Goal: Find contact information: Find contact information

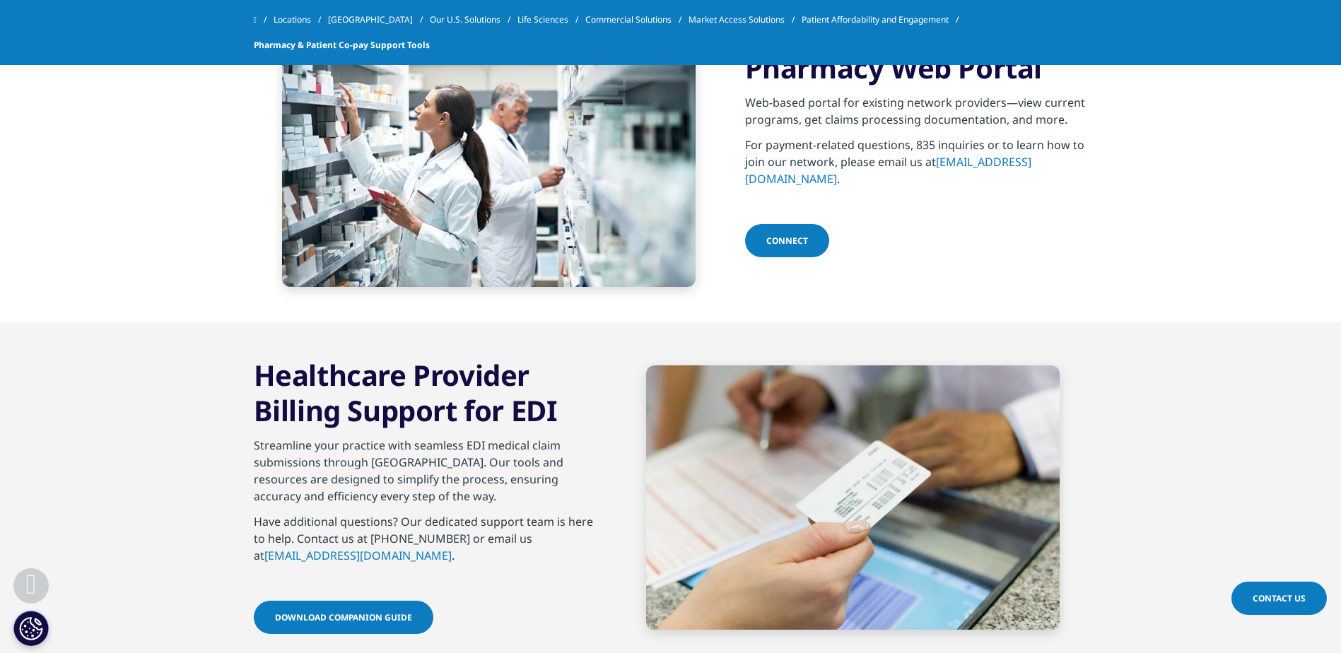
scroll to position [566, 0]
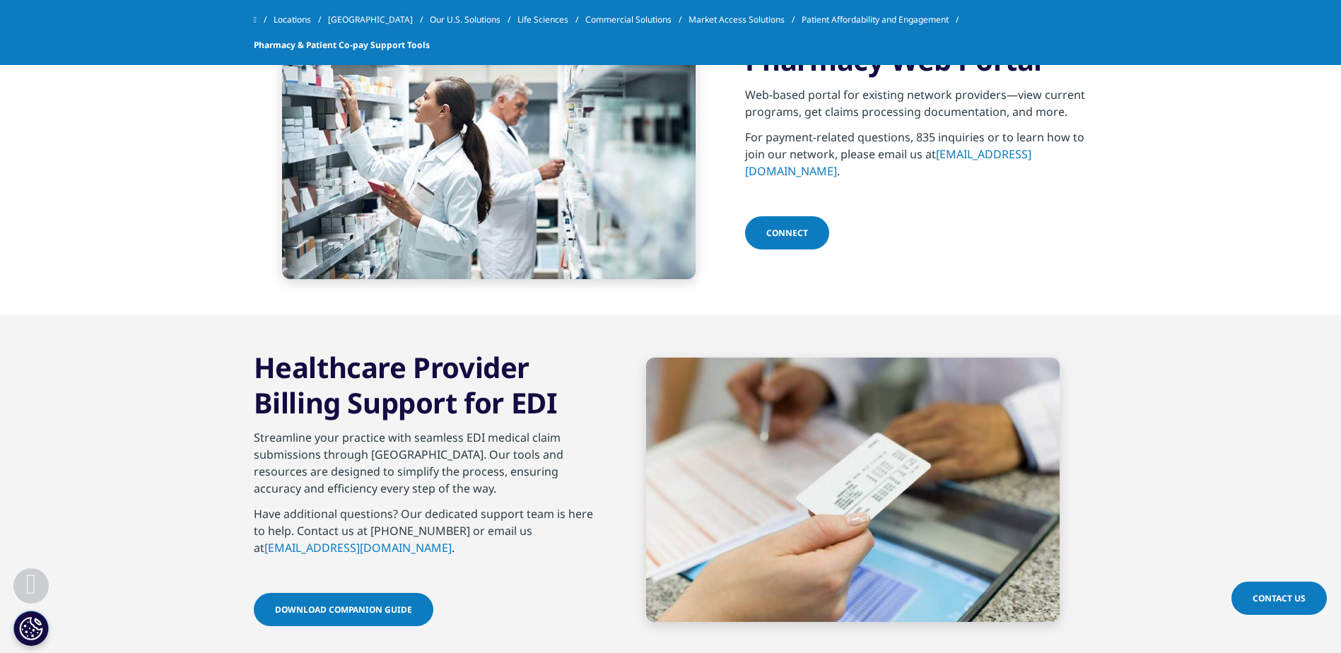
click at [326, 550] on link "[EMAIL_ADDRESS][DOMAIN_NAME]" at bounding box center [357, 548] width 187 height 16
click at [343, 548] on link "[EMAIL_ADDRESS][DOMAIN_NAME]" at bounding box center [357, 548] width 187 height 16
click at [312, 547] on link "[EMAIL_ADDRESS][DOMAIN_NAME]" at bounding box center [357, 548] width 187 height 16
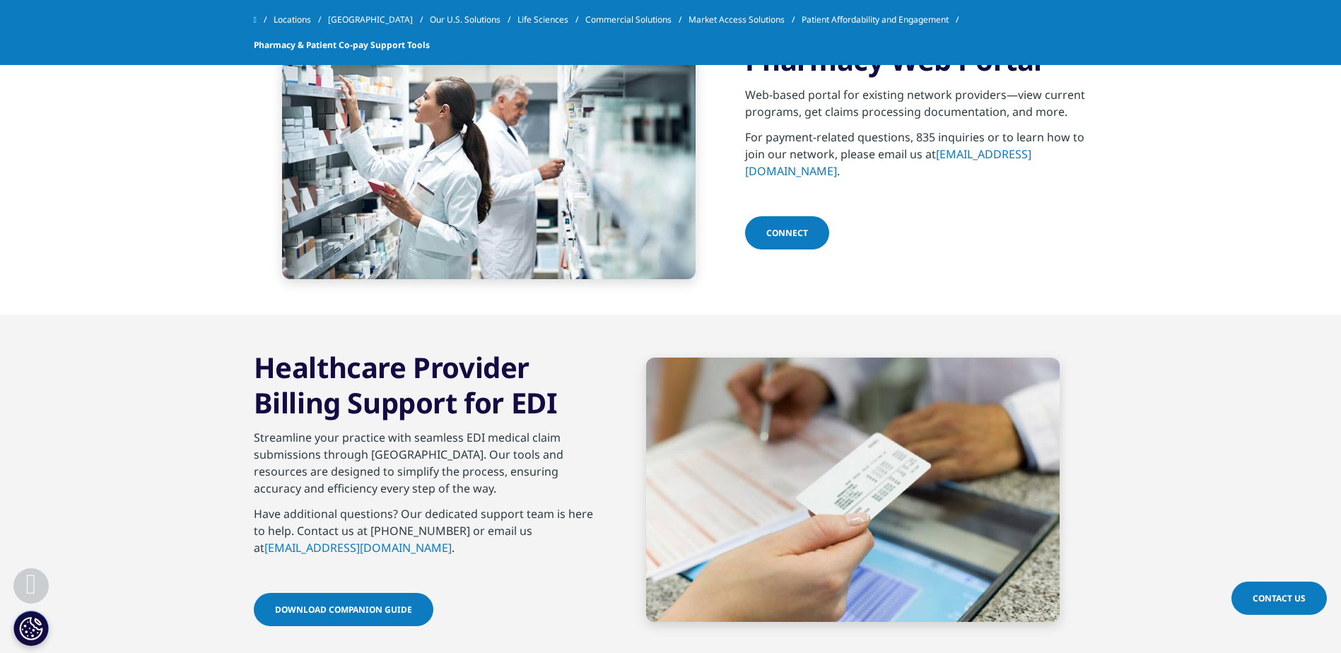
click at [312, 547] on link "[EMAIL_ADDRESS][DOMAIN_NAME]" at bounding box center [357, 548] width 187 height 16
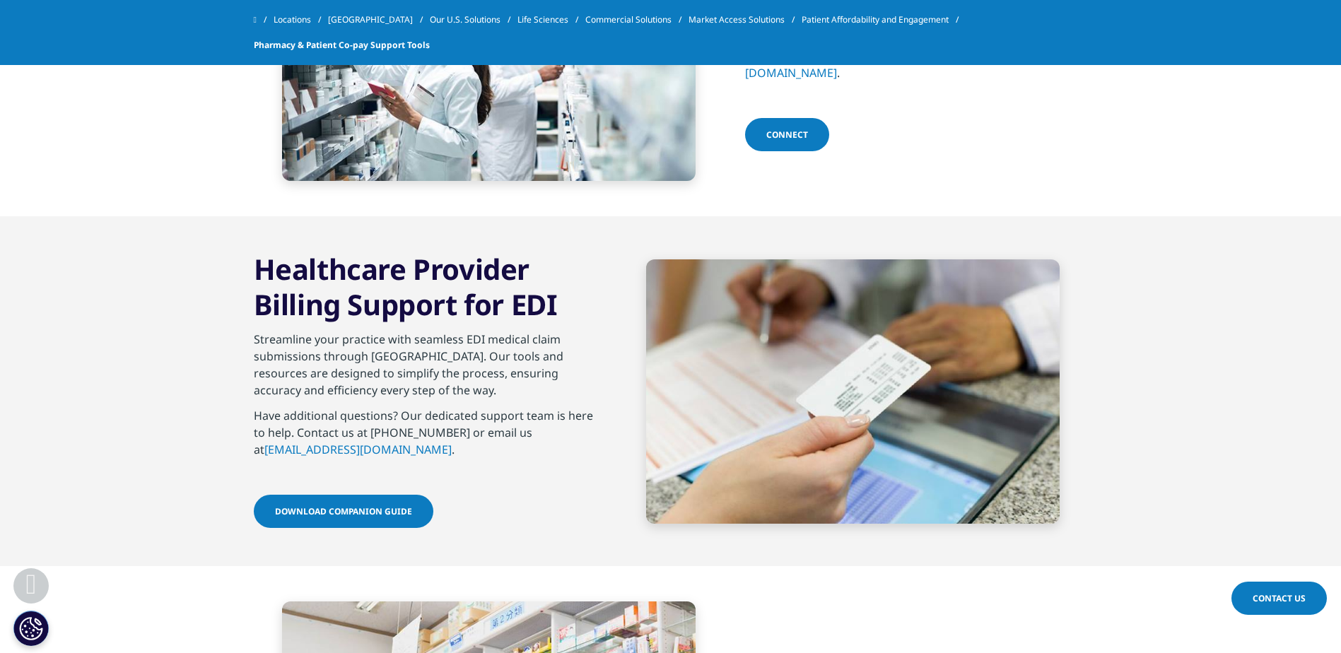
scroll to position [636, 0]
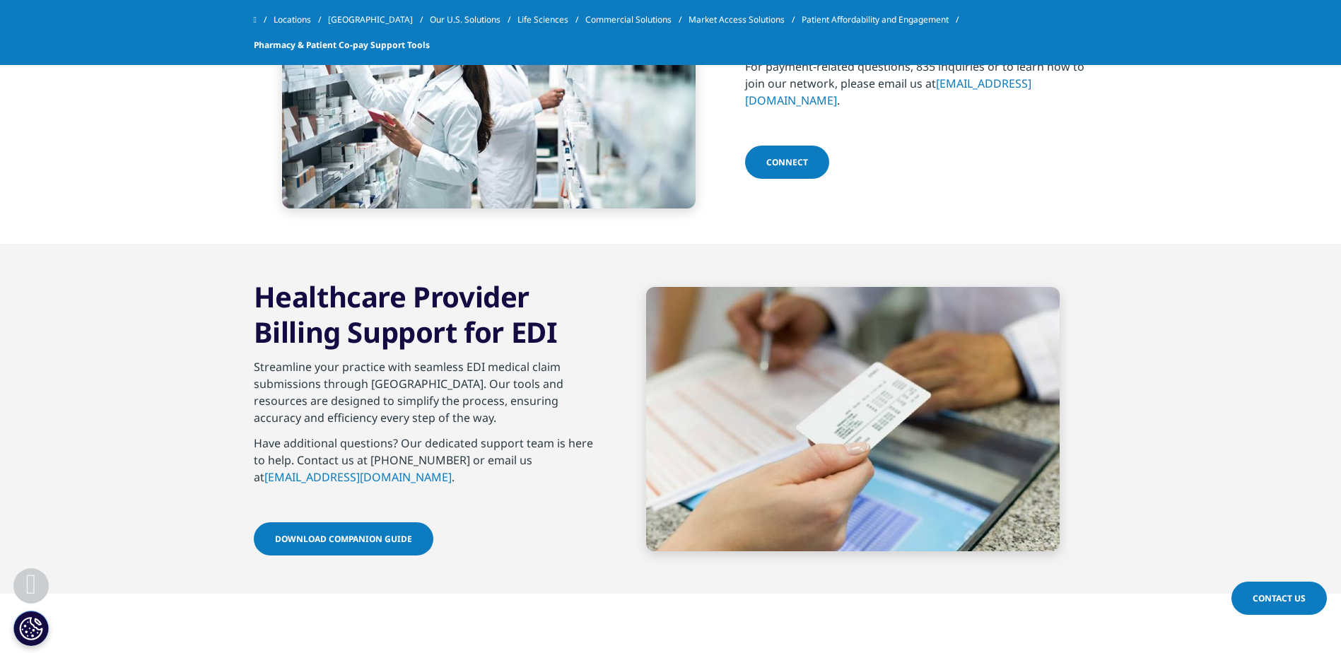
click at [404, 476] on link "[EMAIL_ADDRESS][DOMAIN_NAME]" at bounding box center [357, 477] width 187 height 16
drag, startPoint x: 340, startPoint y: 477, endPoint x: 537, endPoint y: 494, distance: 197.3
click at [537, 494] on p "Have additional questions? Our dedicated support team is here to help. Contact …" at bounding box center [425, 464] width 343 height 59
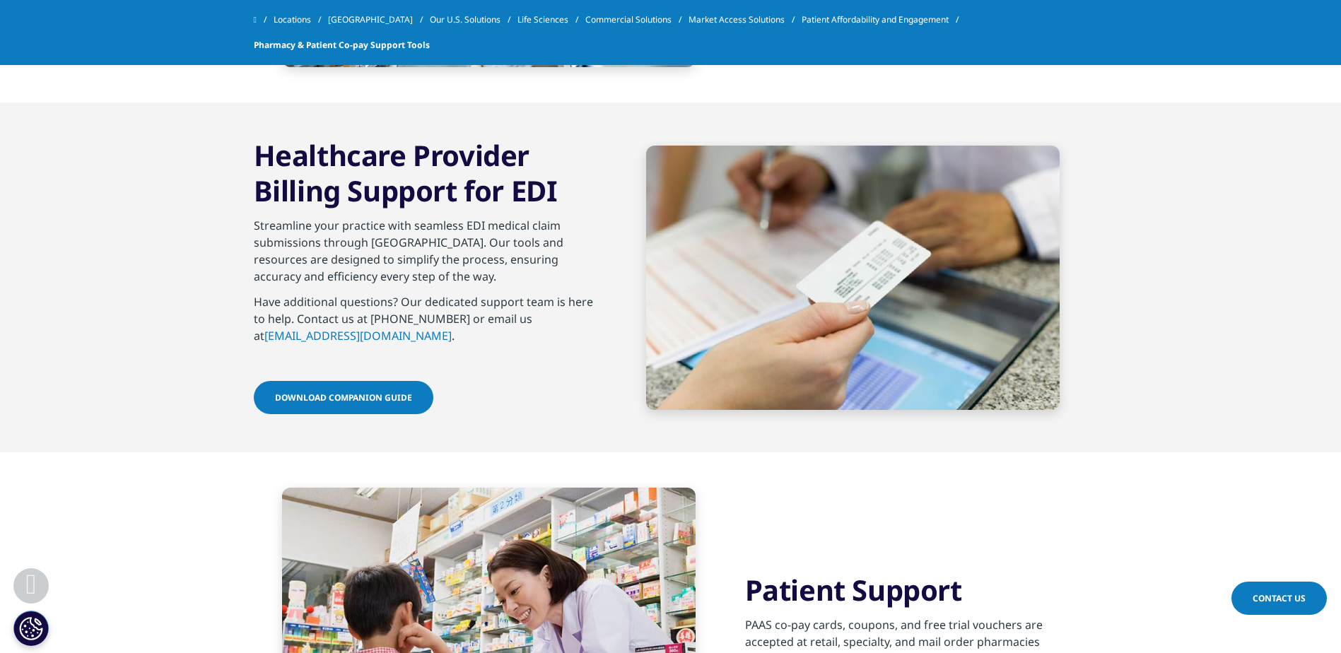
scroll to position [707, 0]
